Goal: Navigation & Orientation: Understand site structure

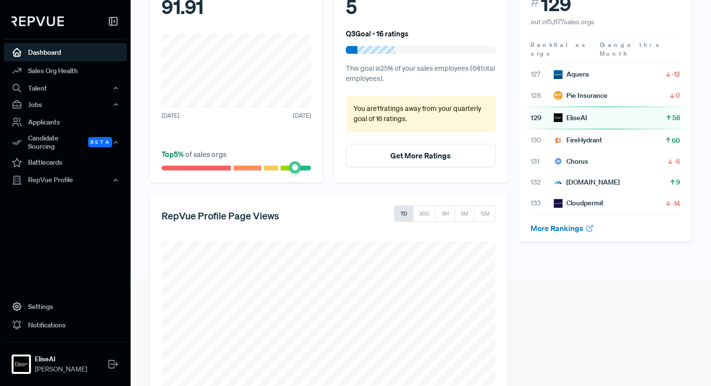
scroll to position [103, 0]
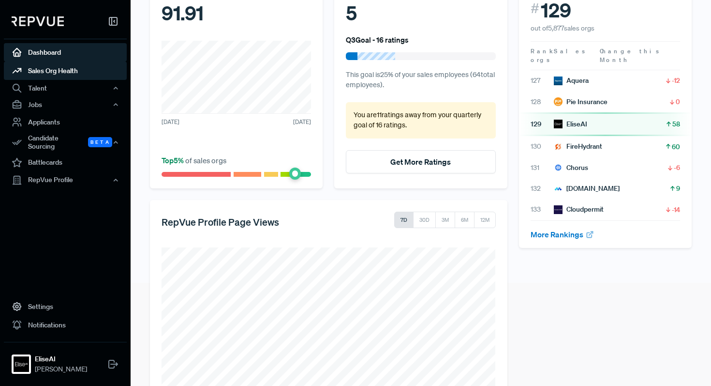
click at [71, 70] on link "Sales Org Health" at bounding box center [65, 70] width 123 height 18
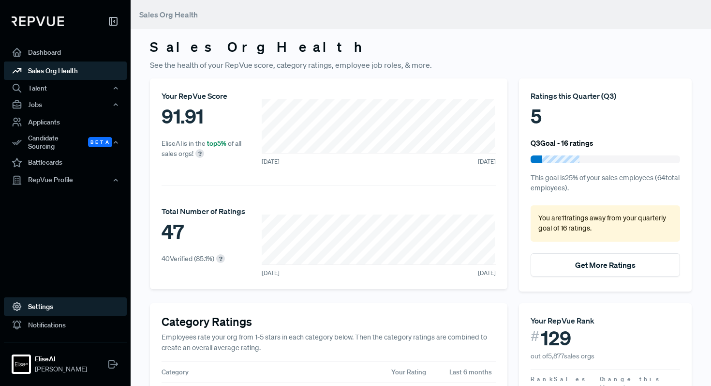
click at [40, 308] on link "Settings" at bounding box center [65, 306] width 123 height 18
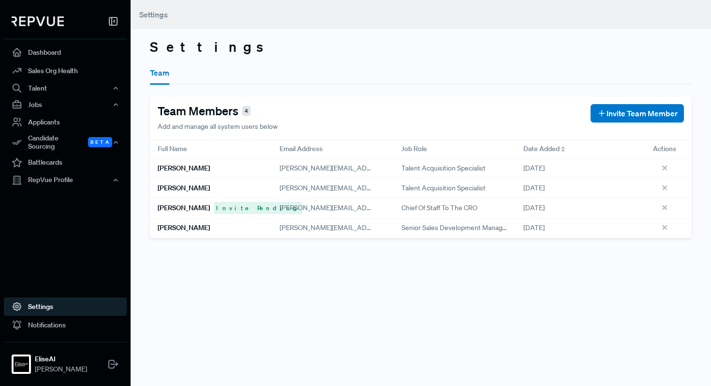
click at [243, 211] on div "[PERSON_NAME] Invite Pending" at bounding box center [211, 208] width 122 height 20
click at [72, 58] on link "Dashboard" at bounding box center [65, 52] width 123 height 18
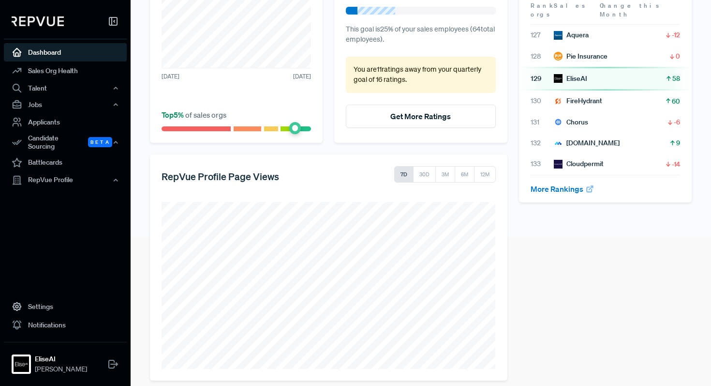
scroll to position [158, 0]
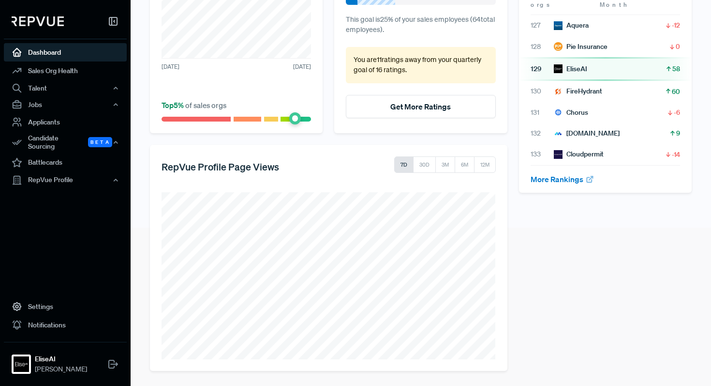
click at [81, 61] on link "Dashboard" at bounding box center [65, 52] width 123 height 18
click at [73, 72] on link "Sales Org Health" at bounding box center [65, 70] width 123 height 18
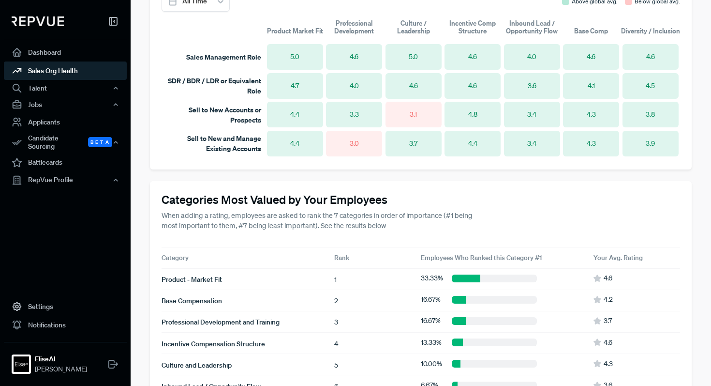
scroll to position [708, 0]
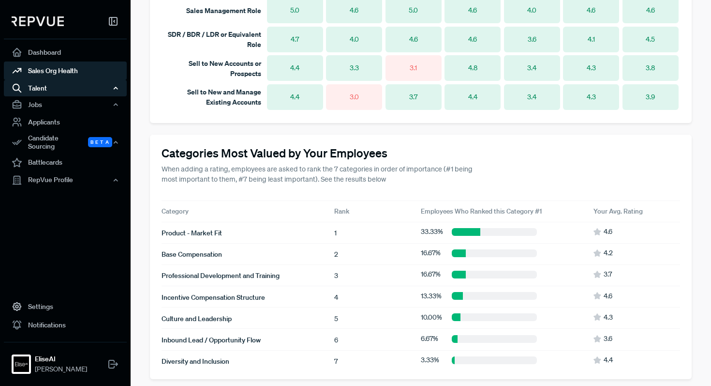
click at [85, 89] on div "Talent" at bounding box center [65, 88] width 123 height 16
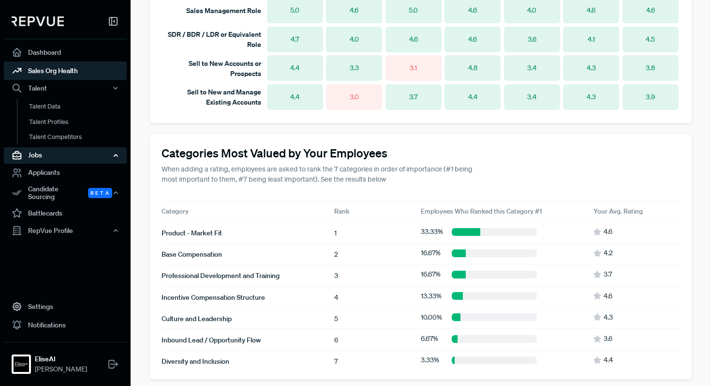
click at [37, 158] on div "Jobs" at bounding box center [65, 155] width 123 height 16
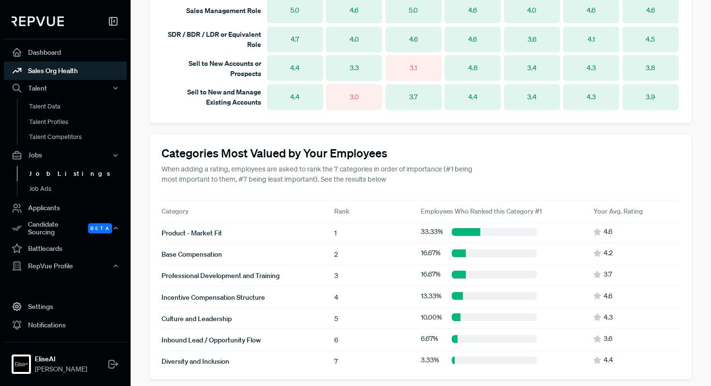
click at [47, 170] on link "Job Listings" at bounding box center [78, 173] width 123 height 15
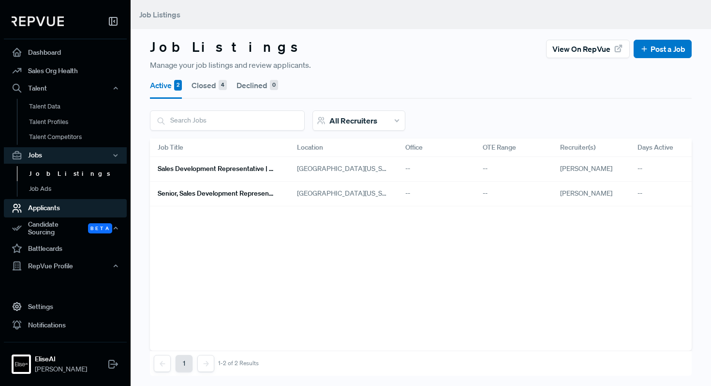
click at [32, 205] on link "Applicants" at bounding box center [65, 208] width 123 height 18
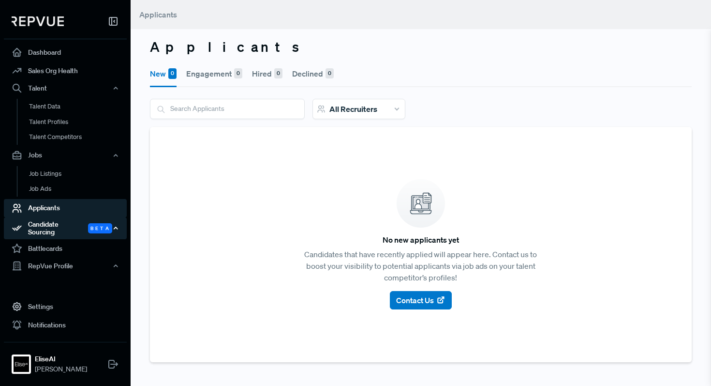
click at [80, 226] on div "Candidate Sourcing Beta" at bounding box center [65, 228] width 123 height 22
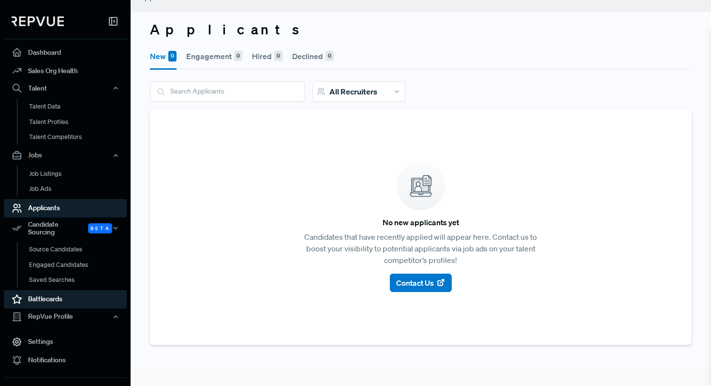
scroll to position [22, 0]
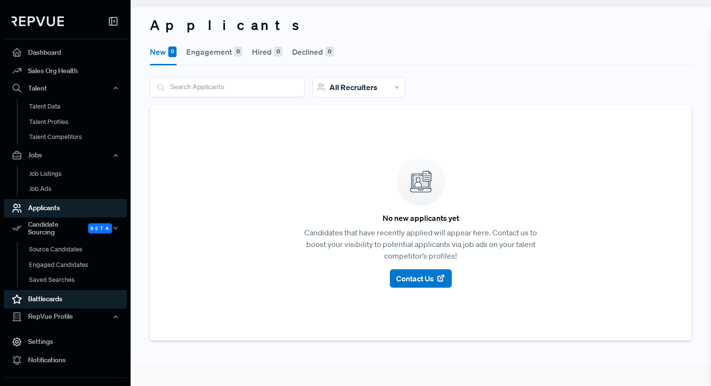
click at [45, 295] on link "Battlecards" at bounding box center [65, 299] width 123 height 18
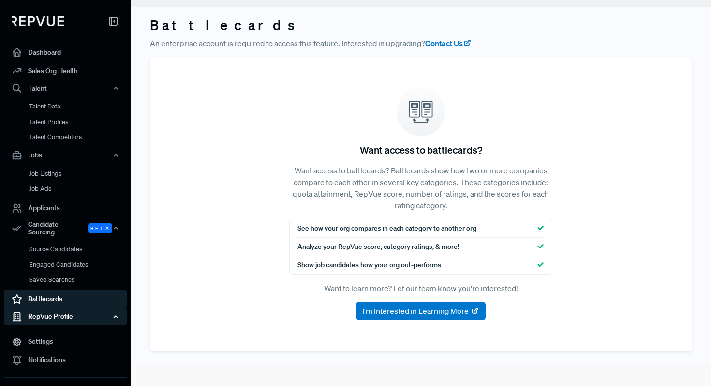
click at [53, 313] on div "RepVue Profile" at bounding box center [65, 316] width 123 height 16
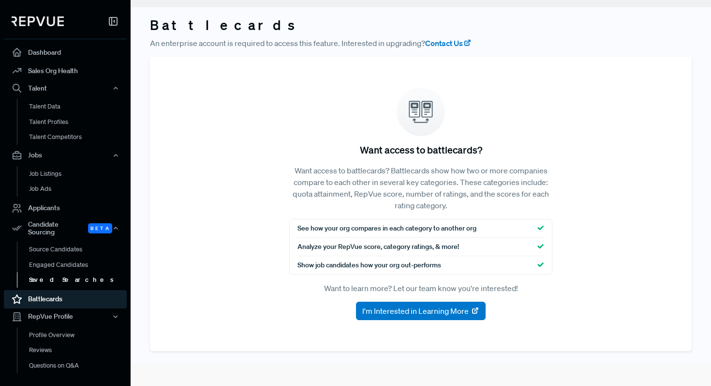
scroll to position [72, 0]
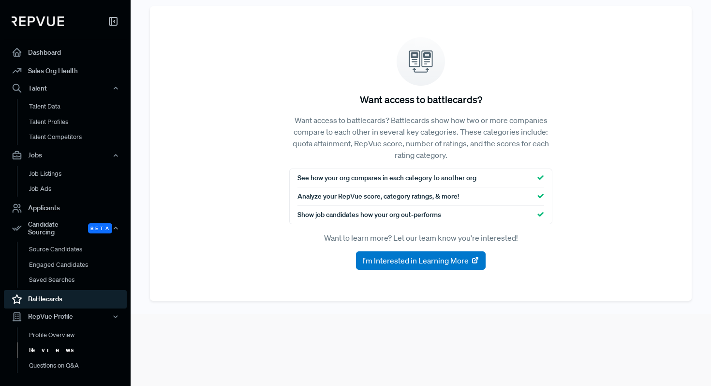
click at [49, 345] on link "Reviews" at bounding box center [78, 349] width 123 height 15
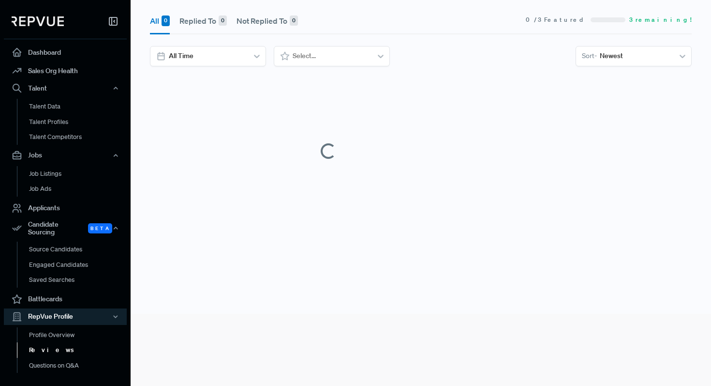
scroll to position [56, 0]
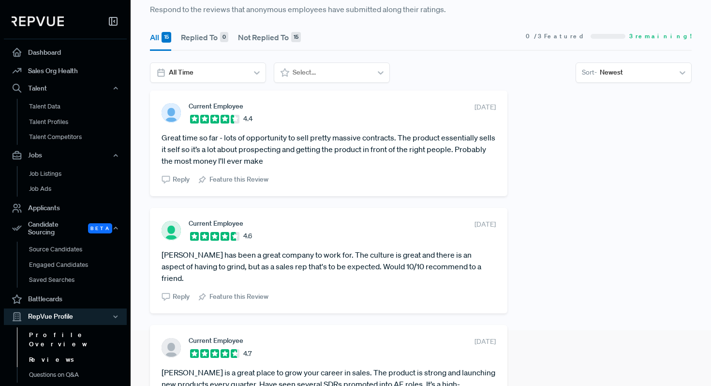
click at [60, 329] on link "Profile Overview" at bounding box center [78, 339] width 123 height 25
